Goal: Transaction & Acquisition: Purchase product/service

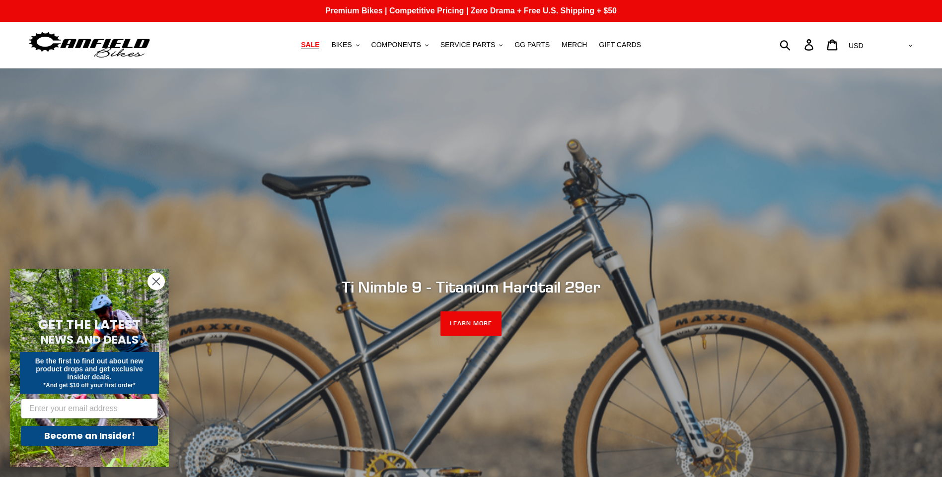
click at [319, 46] on span "SALE" at bounding box center [310, 45] width 18 height 8
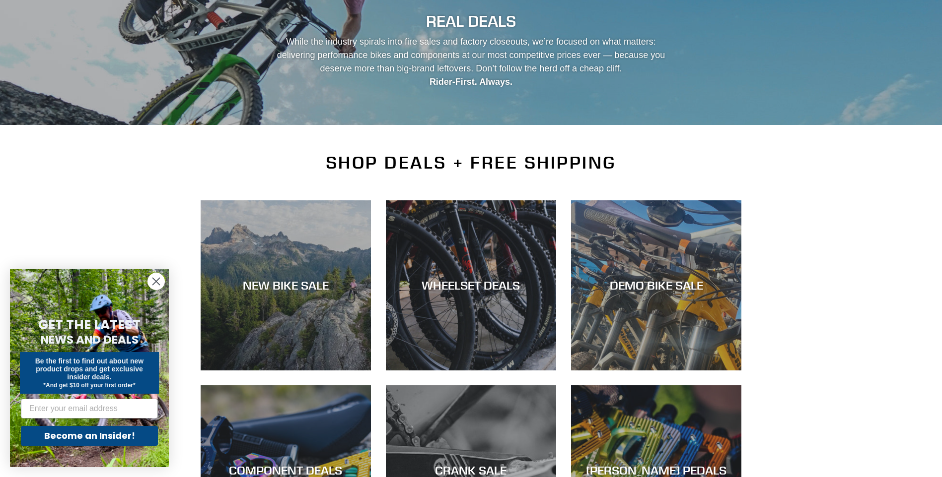
scroll to position [248, 0]
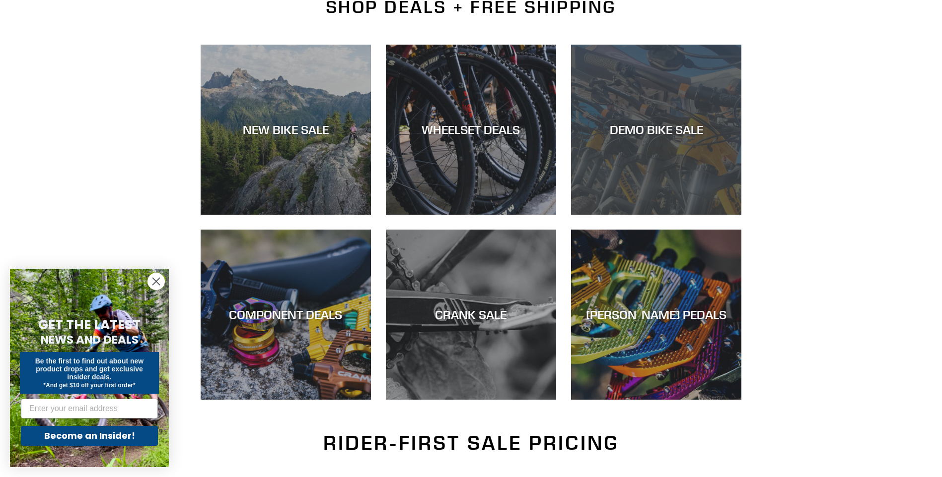
click at [652, 130] on div "DEMO BIKE SALE" at bounding box center [656, 130] width 170 height 14
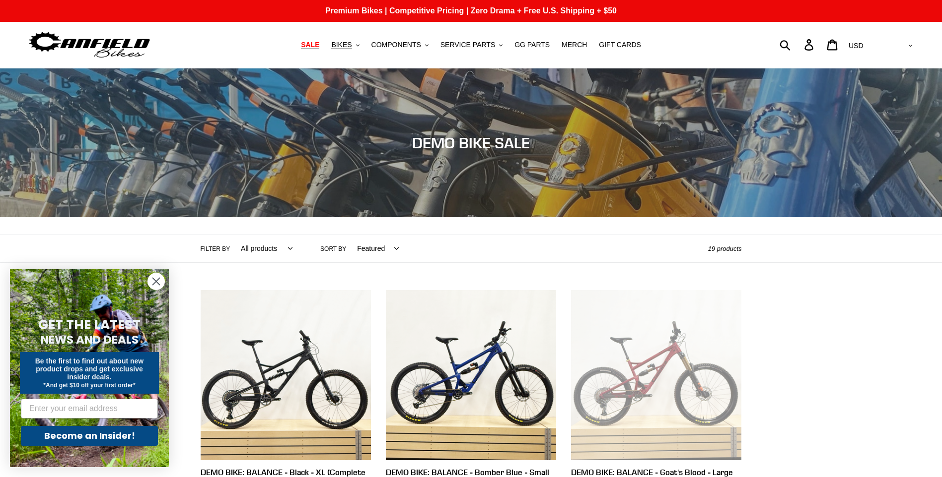
click at [319, 45] on span "SALE" at bounding box center [310, 45] width 18 height 8
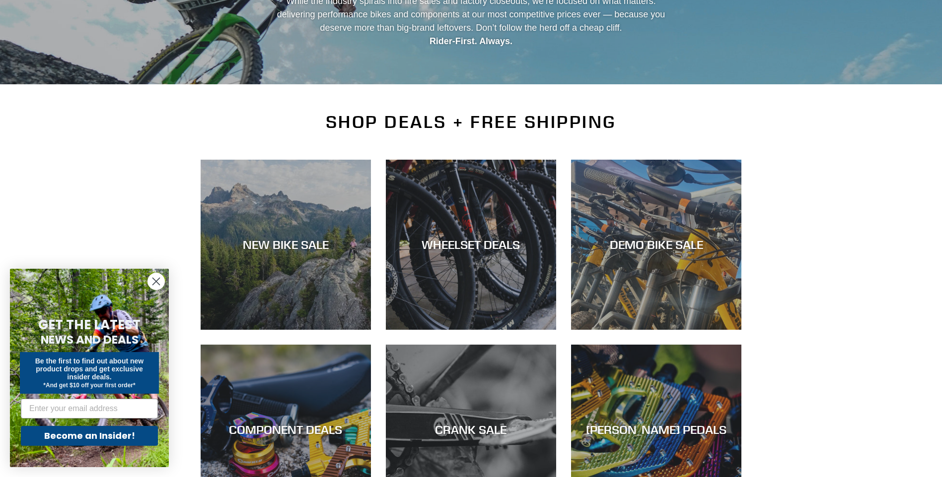
scroll to position [149, 0]
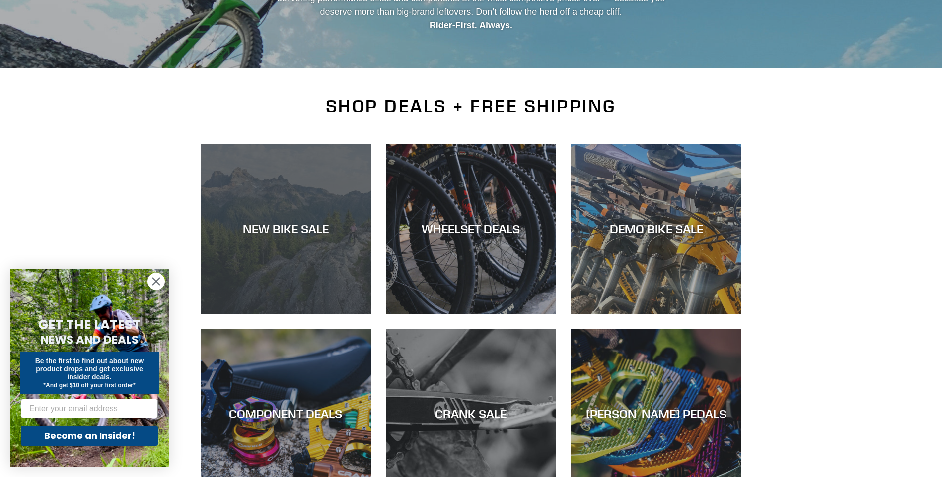
click at [284, 227] on div "NEW BIKE SALE" at bounding box center [286, 229] width 170 height 14
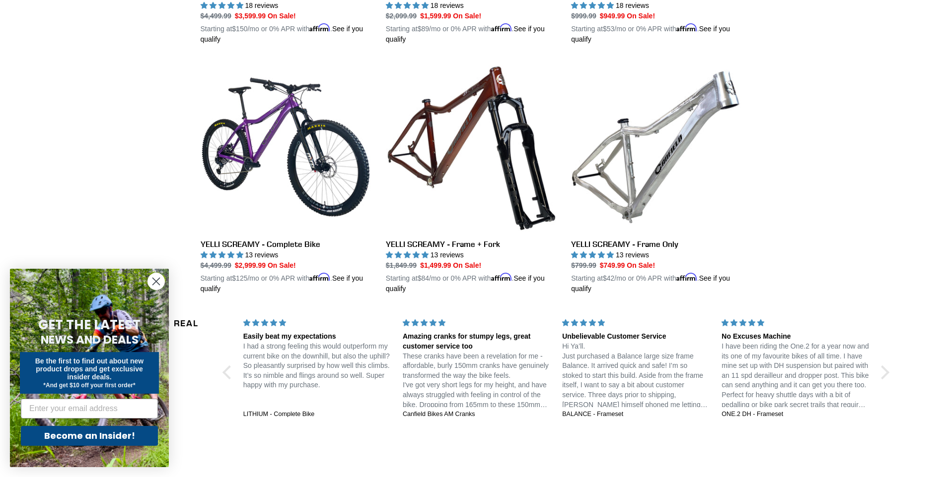
scroll to position [2035, 0]
